Goal: Complete application form

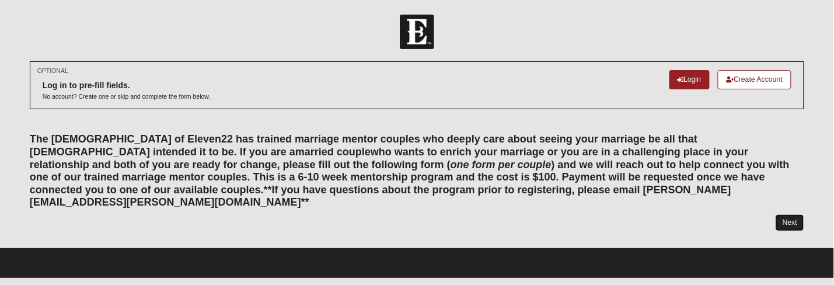
click at [791, 216] on link "Next" at bounding box center [790, 222] width 29 height 17
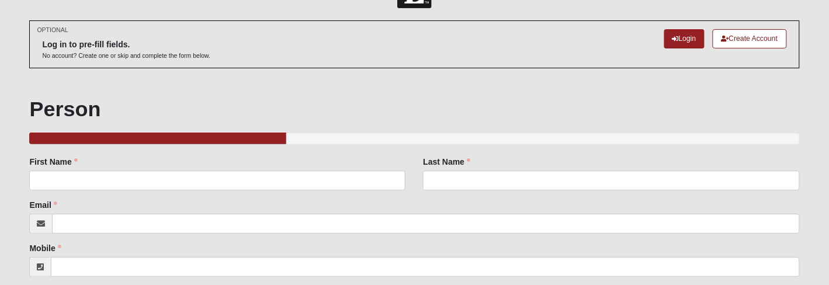
scroll to position [90, 0]
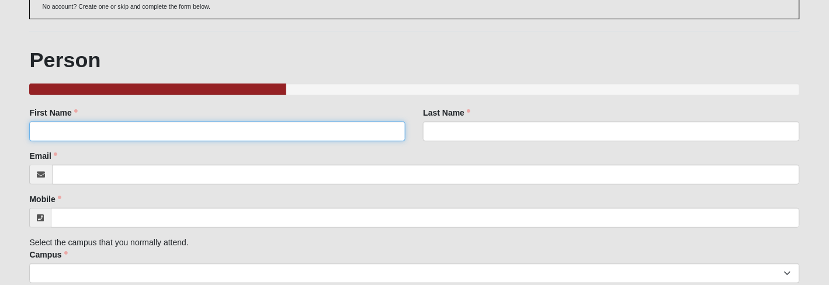
click at [100, 128] on input "First Name" at bounding box center [217, 131] width 376 height 20
type input "[PERSON_NAME]"
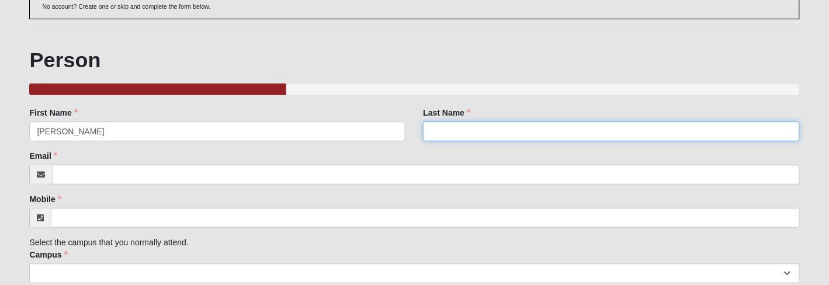
type input "[PERSON_NAME]"
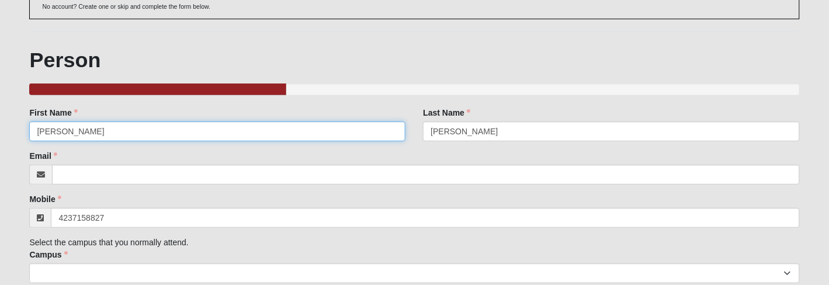
type input "[PHONE_NUMBER]"
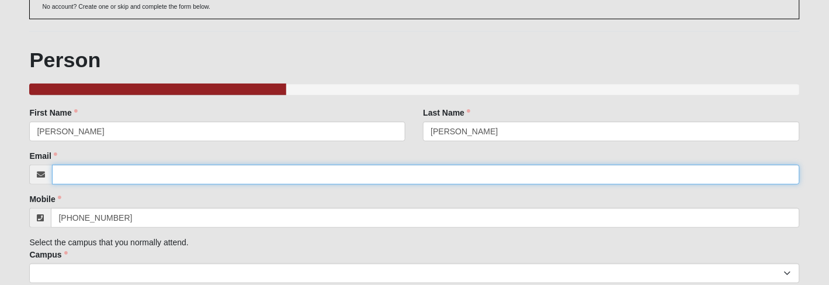
click at [67, 176] on input "Email" at bounding box center [425, 175] width 747 height 20
type input "[EMAIL_ADDRESS][DOMAIN_NAME]"
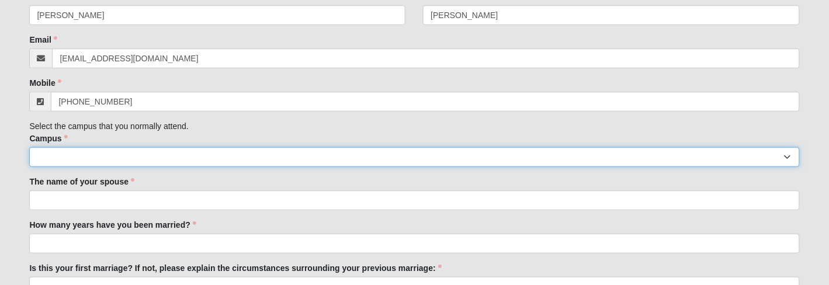
scroll to position [207, 0]
click at [115, 158] on select "Arlington Baymeadows Eleven22 Online [PERSON_NAME][GEOGRAPHIC_DATA] Jesup [GEOG…" at bounding box center [414, 157] width 770 height 20
select select "3"
click at [29, 147] on select "Arlington Baymeadows Eleven22 Online [PERSON_NAME][GEOGRAPHIC_DATA] Jesup [GEOG…" at bounding box center [414, 157] width 770 height 20
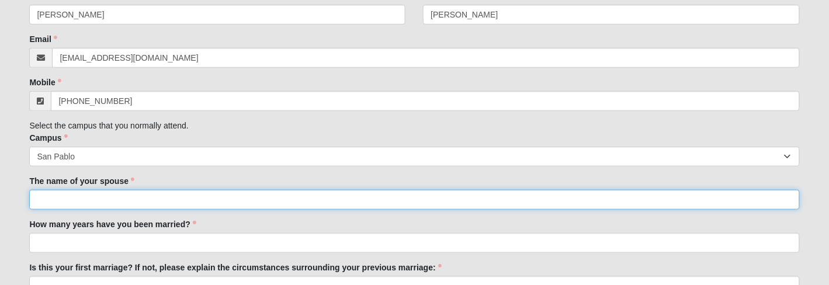
click at [109, 197] on input "The name of your spouse" at bounding box center [414, 200] width 770 height 20
type input "[PERSON_NAME]"
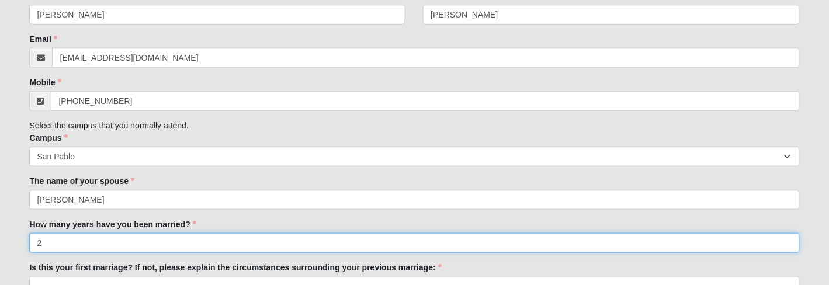
scroll to position [284, 0]
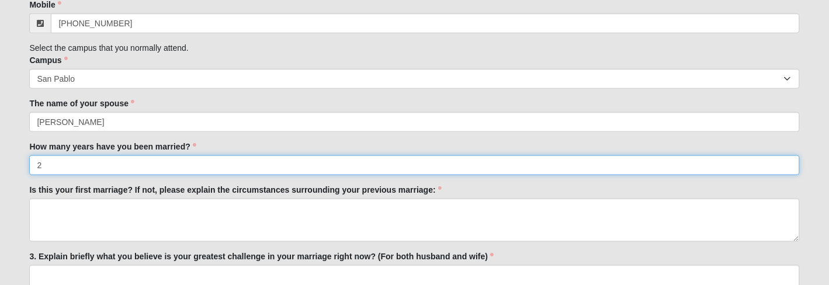
type input "2"
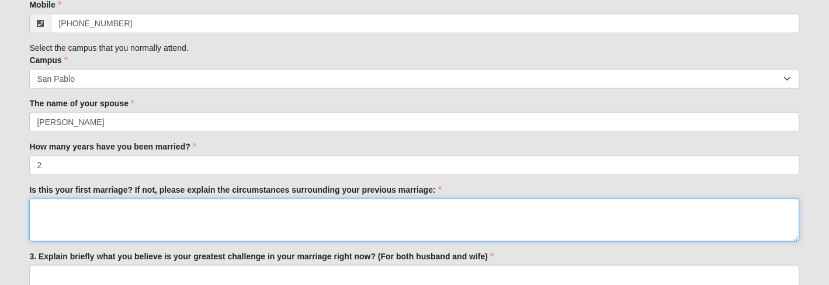
click at [69, 204] on textarea "Is this your first marriage? If not, please explain the circumstances surroundi…" at bounding box center [414, 220] width 770 height 43
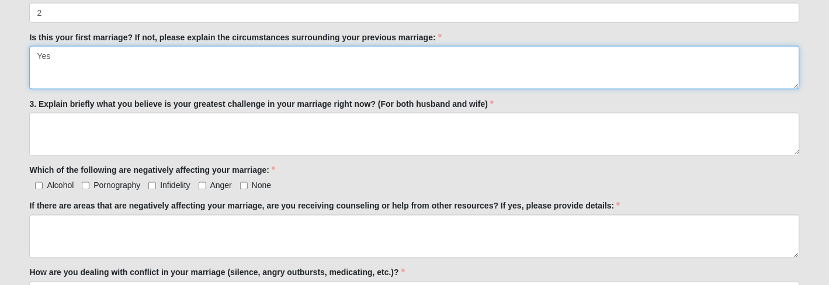
scroll to position [440, 0]
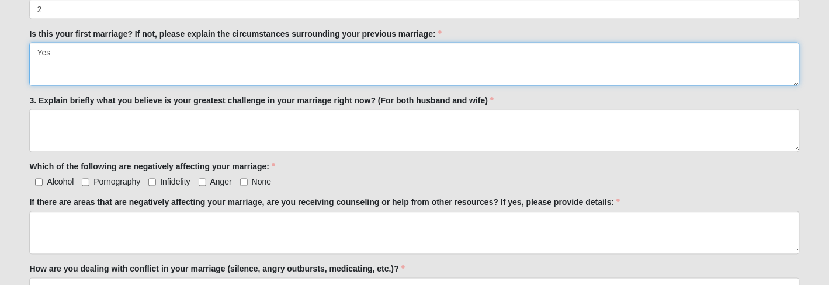
type textarea "Yes"
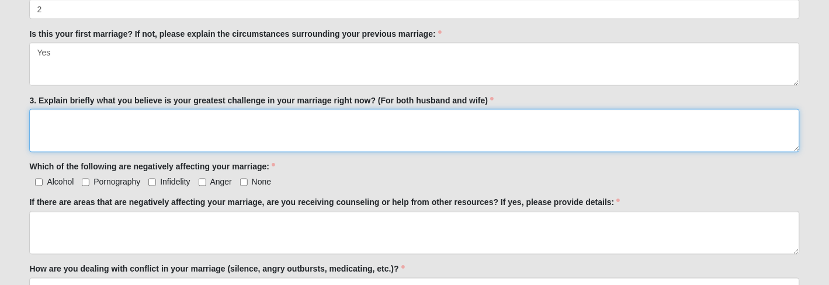
click at [77, 119] on textarea "3. Explain briefly what you believe is your greatest challenge in your marriage…" at bounding box center [414, 130] width 770 height 43
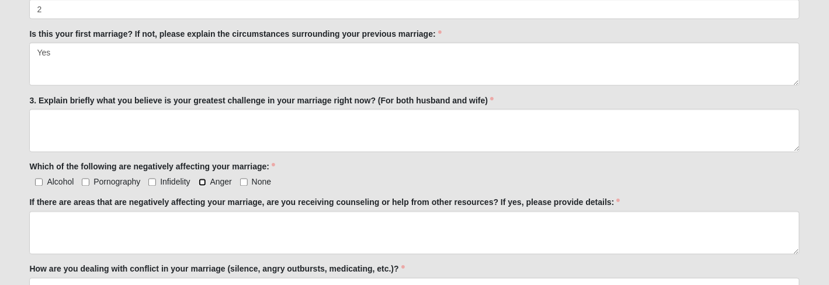
click at [200, 181] on input "Anger" at bounding box center [203, 183] width 8 height 8
checkbox input "true"
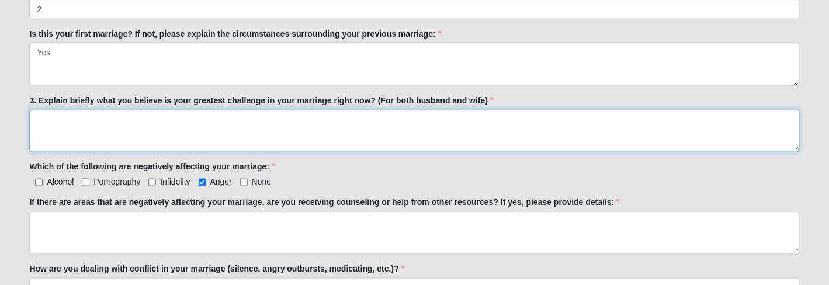
click at [168, 119] on textarea "3. Explain briefly what you believe is your greatest challenge in your marriage…" at bounding box center [414, 130] width 770 height 43
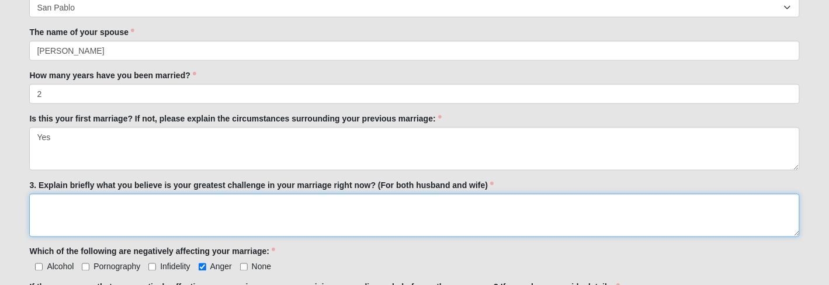
scroll to position [428, 0]
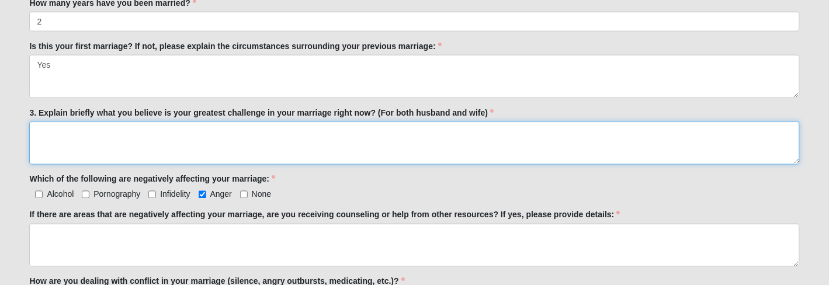
click at [68, 134] on textarea "3. Explain briefly what you believe is your greatest challenge in your marriage…" at bounding box center [414, 142] width 770 height 43
type textarea "Karlie - Anger & frustration"
drag, startPoint x: 151, startPoint y: 132, endPoint x: 127, endPoint y: 136, distance: 24.3
click at [121, 135] on textarea "Karlie - Anger & frustration" at bounding box center [414, 142] width 770 height 43
click at [132, 128] on textarea "Karlie - Anger & frustration" at bounding box center [414, 142] width 770 height 43
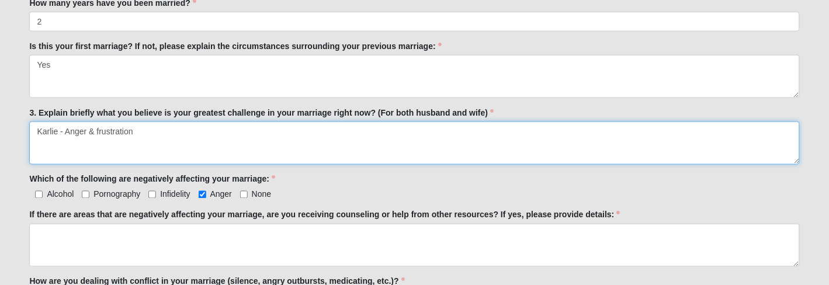
drag, startPoint x: 156, startPoint y: 126, endPoint x: -8, endPoint y: 128, distance: 163.5
click at [0, 128] on html "Log In Marriage Mentor Program Events Marriage Mentor Program Error OPTIONAL" at bounding box center [414, 150] width 829 height 1156
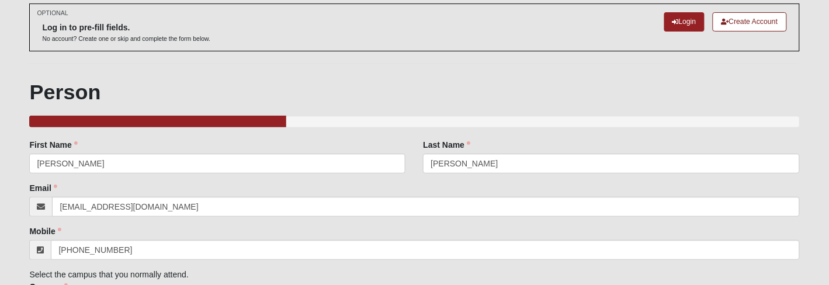
scroll to position [0, 0]
